Goal: Find specific page/section: Find specific page/section

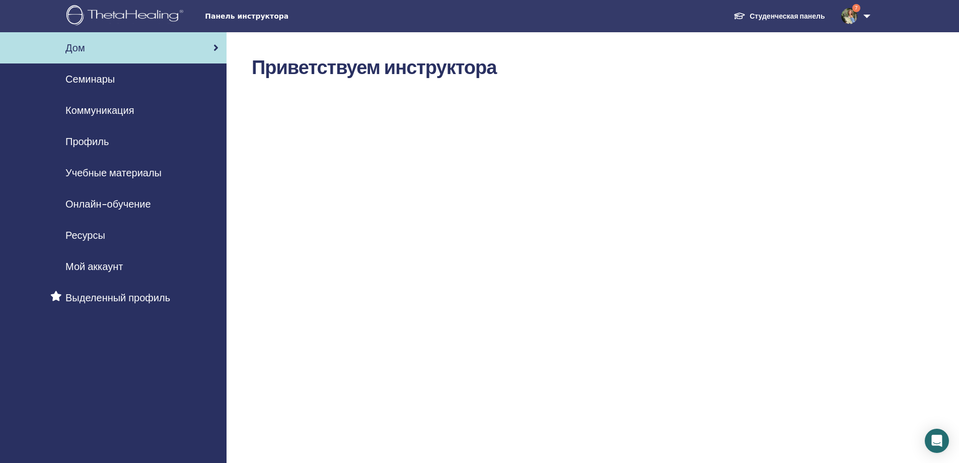
click at [104, 81] on span "Семинары" at bounding box center [89, 78] width 49 height 15
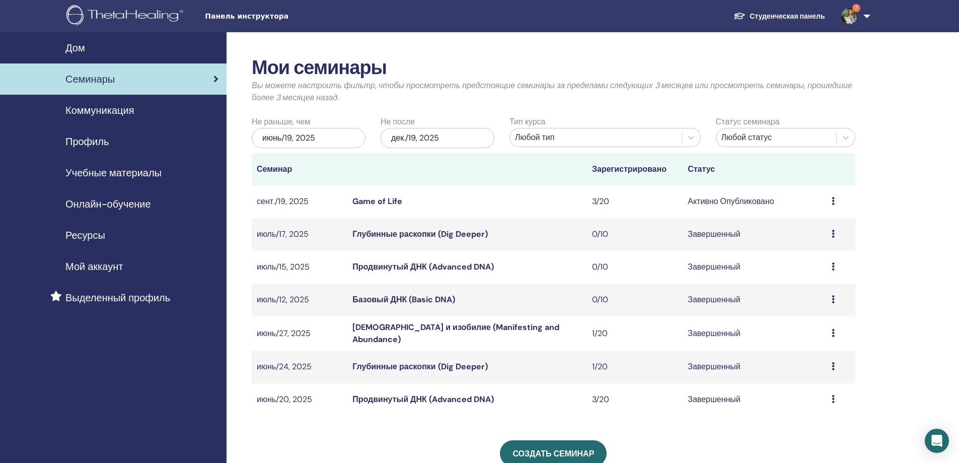
click at [98, 139] on span "Профиль" at bounding box center [86, 141] width 43 height 15
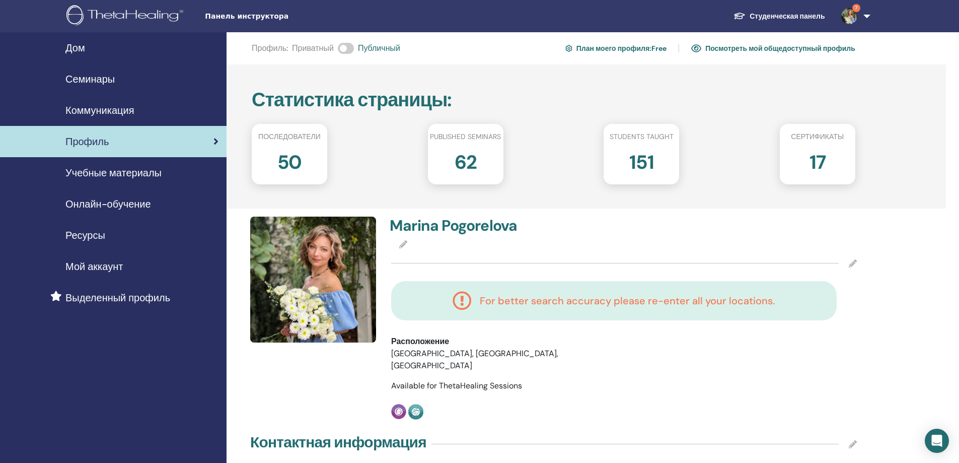
click at [282, 163] on h2 "50" at bounding box center [289, 160] width 25 height 28
click at [637, 150] on h2 "151" at bounding box center [641, 160] width 25 height 28
click at [799, 137] on span "Сертификаты" at bounding box center [817, 136] width 53 height 11
click at [819, 144] on div "Сертификаты" at bounding box center [817, 138] width 91 height 15
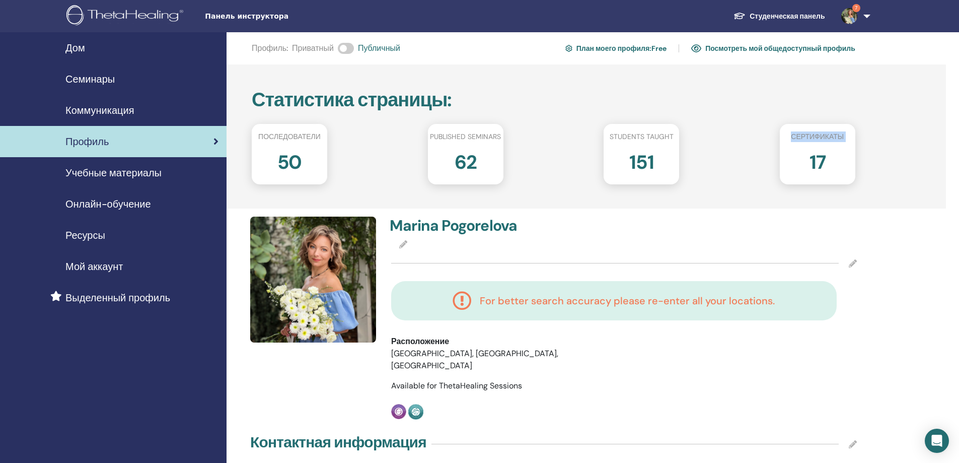
click at [819, 144] on div "Сертификаты" at bounding box center [817, 138] width 91 height 15
click at [786, 47] on link "Посмотреть мой общедоступный профиль" at bounding box center [773, 48] width 164 height 16
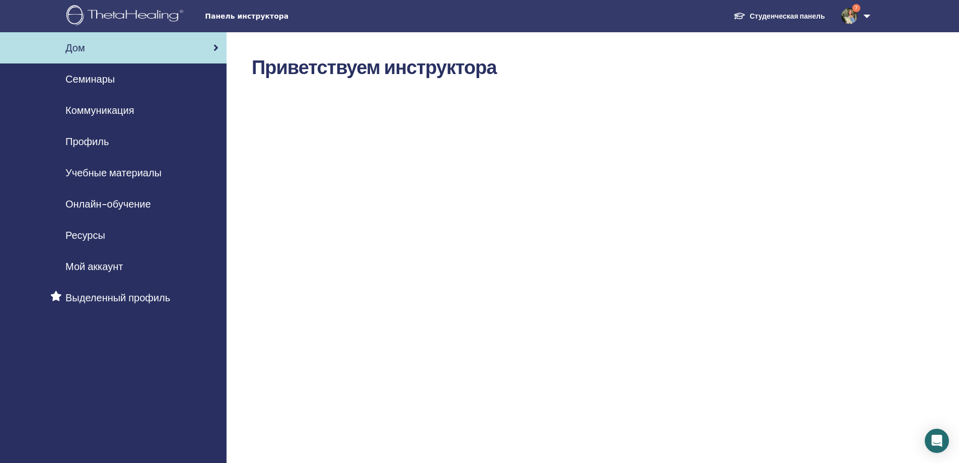
click at [100, 174] on span "Учебные материалы" at bounding box center [113, 172] width 96 height 15
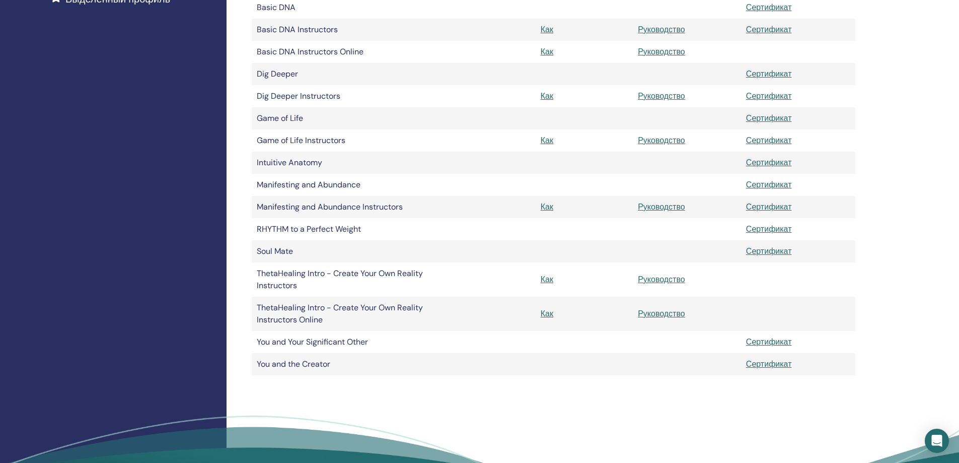
scroll to position [297, 0]
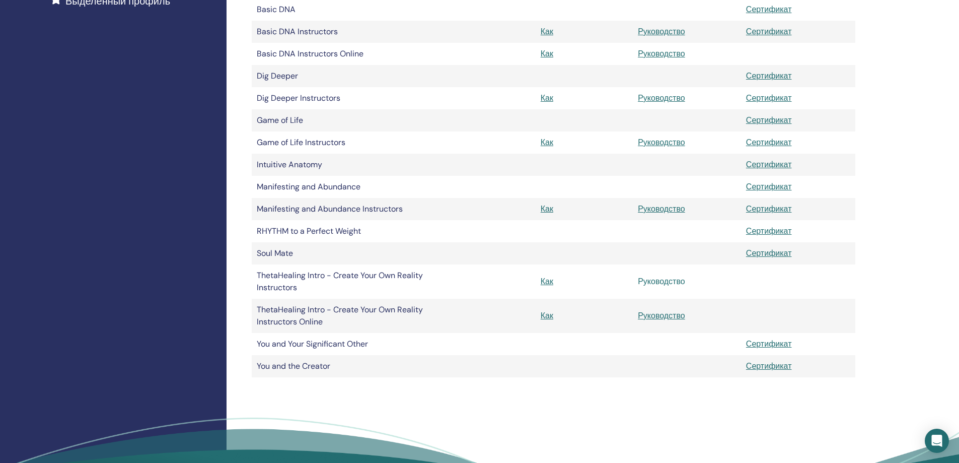
click at [655, 283] on link "Руководство" at bounding box center [661, 281] width 47 height 11
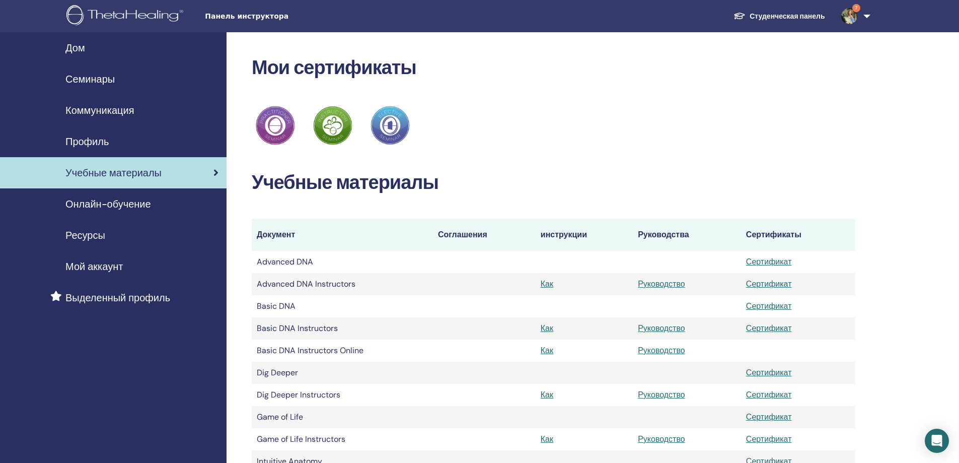
scroll to position [297, 0]
